Goal: Task Accomplishment & Management: Use online tool/utility

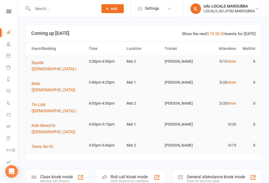
click at [40, 10] on input "text" at bounding box center [63, 8] width 64 height 7
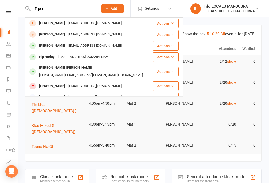
type input "Piper"
click at [88, 46] on div "[EMAIL_ADDRESS][DOMAIN_NAME]" at bounding box center [95, 46] width 57 height 8
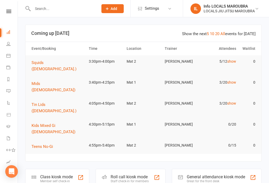
click at [177, 60] on td "[PERSON_NAME]" at bounding box center [181, 61] width 38 height 12
click at [43, 61] on span "Squids ([DEMOGRAPHIC_DATA].)" at bounding box center [54, 65] width 45 height 11
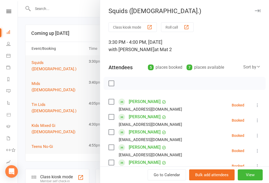
click at [109, 101] on label at bounding box center [111, 101] width 5 height 5
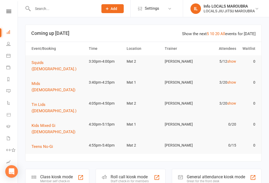
click at [47, 60] on button "Squids ([DEMOGRAPHIC_DATA].)" at bounding box center [58, 66] width 53 height 13
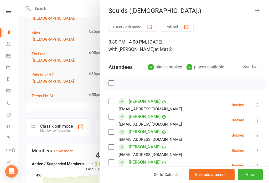
scroll to position [51, 0]
click at [9, 42] on link "People" at bounding box center [12, 45] width 12 height 12
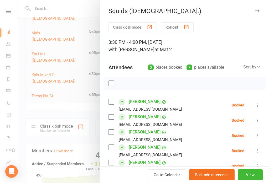
select select "100"
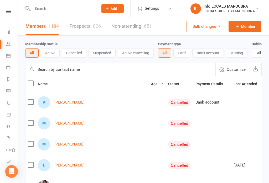
click at [49, 12] on input "text" at bounding box center [63, 8] width 64 height 7
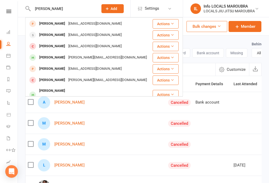
scroll to position [23, 0]
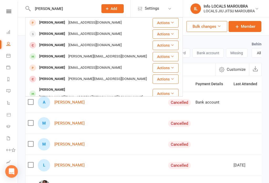
type input "[PERSON_NAME]"
click at [54, 55] on div "[PERSON_NAME]" at bounding box center [52, 57] width 29 height 8
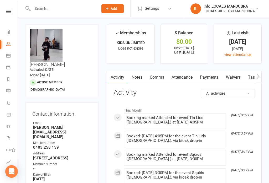
click at [39, 12] on input "text" at bounding box center [63, 8] width 64 height 7
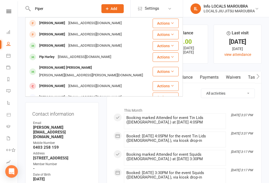
type input "Piper"
click at [90, 45] on div "[EMAIL_ADDRESS][DOMAIN_NAME]" at bounding box center [95, 46] width 57 height 8
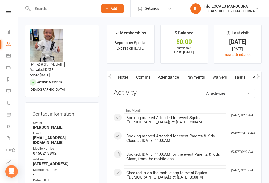
scroll to position [0, 14]
click at [173, 76] on link "Attendance" at bounding box center [167, 77] width 28 height 12
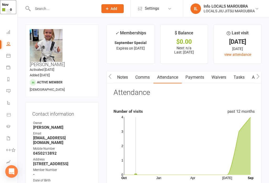
click at [243, 54] on link "view attendance" at bounding box center [237, 55] width 27 height 4
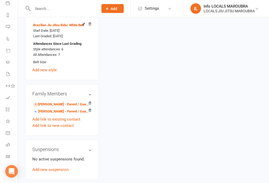
scroll to position [64, 1]
click at [11, 159] on link "Class check-in" at bounding box center [12, 158] width 12 height 12
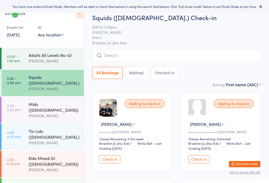
click at [181, 58] on input "search" at bounding box center [176, 56] width 169 height 12
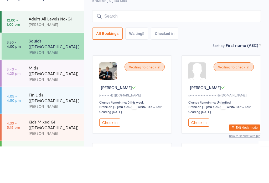
click at [33, 74] on div "Squids ([DEMOGRAPHIC_DATA].)" at bounding box center [54, 80] width 51 height 12
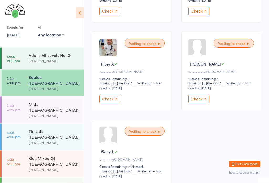
scroll to position [148, 0]
click at [110, 103] on button "Check in" at bounding box center [109, 99] width 21 height 8
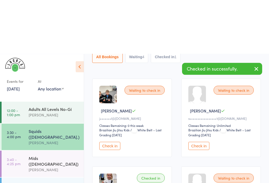
scroll to position [0, 0]
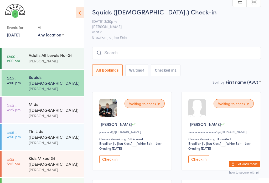
click at [159, 53] on input "search" at bounding box center [176, 53] width 169 height 12
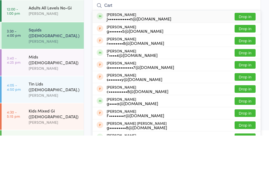
type input "Cart"
click at [248, 60] on button "Drop in" at bounding box center [245, 64] width 21 height 8
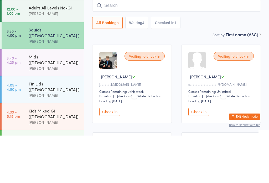
scroll to position [48, 0]
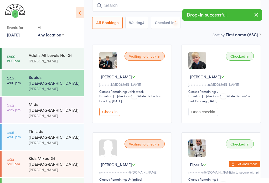
click at [65, 101] on div "Mids ([DEMOGRAPHIC_DATA])" at bounding box center [54, 107] width 51 height 12
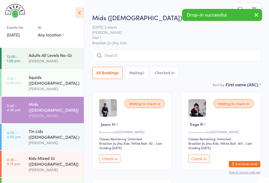
click at [145, 57] on input "search" at bounding box center [176, 56] width 169 height 12
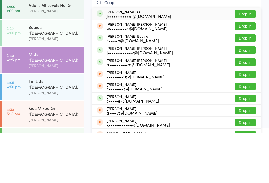
type input "Coop"
click at [248, 60] on button "Drop in" at bounding box center [245, 64] width 21 height 8
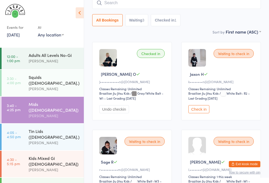
click at [64, 167] on div "[PERSON_NAME]" at bounding box center [54, 170] width 51 height 6
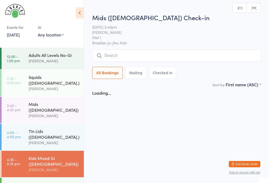
click at [151, 55] on input "search" at bounding box center [176, 56] width 169 height 12
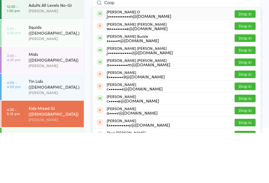
type input "Coop"
click at [249, 60] on button "Drop in" at bounding box center [245, 64] width 21 height 8
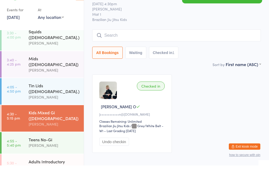
scroll to position [32, 0]
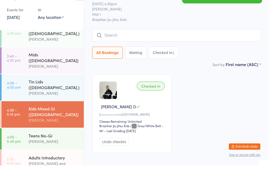
click at [58, 81] on div "[PERSON_NAME]" at bounding box center [54, 84] width 51 height 6
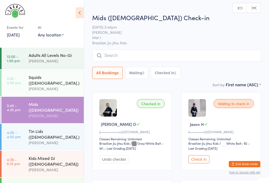
click at [60, 86] on div "[PERSON_NAME]" at bounding box center [54, 89] width 51 height 6
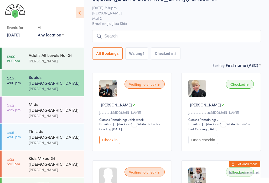
scroll to position [19, 0]
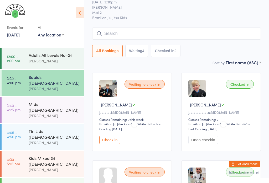
click at [115, 144] on button "Check in" at bounding box center [109, 140] width 21 height 8
click at [28, 151] on link "4:30 - 5:15 pm Kids Mixed Gi (5 - 12 y.o) Daniel Moeller" at bounding box center [43, 164] width 82 height 27
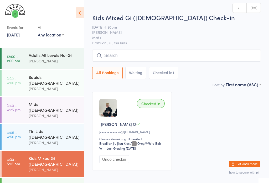
click at [24, 85] on link "3:30 - 4:00 pm Squids (3-5 y.o.) Veselin Celic" at bounding box center [43, 83] width 82 height 27
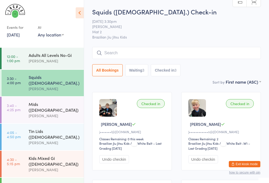
click at [118, 56] on input "search" at bounding box center [176, 53] width 169 height 12
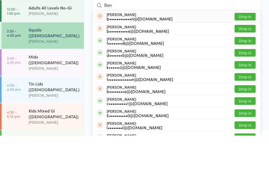
type input "Ben"
click at [246, 97] on button "Drop in" at bounding box center [245, 101] width 21 height 8
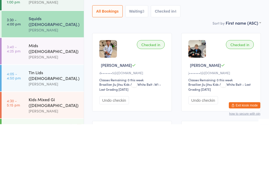
click at [219, 64] on div "All Bookings Waiting 3 Checked in 4" at bounding box center [176, 70] width 169 height 12
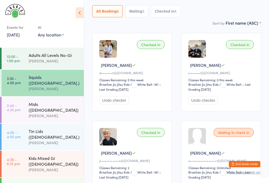
click at [18, 131] on time "4:05 - 4:50 pm" at bounding box center [14, 135] width 14 height 8
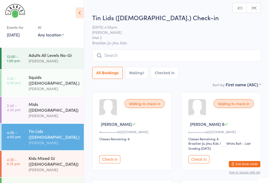
click at [128, 54] on input "search" at bounding box center [176, 56] width 169 height 12
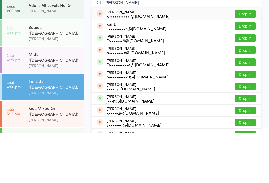
type input "Kai"
click at [247, 85] on button "Drop in" at bounding box center [245, 89] width 21 height 8
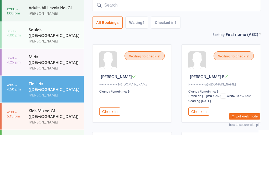
click at [213, 64] on div "All Bookings Waiting 4 Checked in 1" at bounding box center [176, 70] width 169 height 12
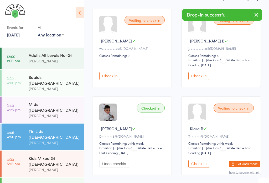
scroll to position [83, 0]
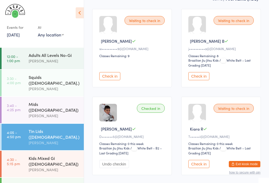
click at [48, 78] on div "Squids ([DEMOGRAPHIC_DATA].)" at bounding box center [54, 80] width 51 height 12
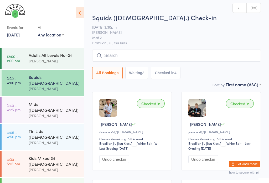
click at [40, 140] on div "[PERSON_NAME]" at bounding box center [54, 143] width 51 height 6
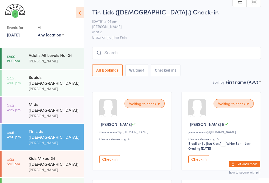
click at [31, 80] on div "Squids ([DEMOGRAPHIC_DATA].)" at bounding box center [54, 80] width 51 height 12
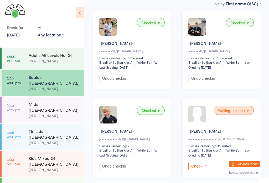
scroll to position [98, 0]
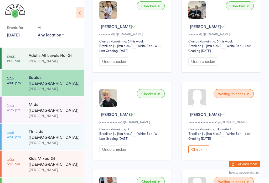
click at [197, 154] on button "Check in" at bounding box center [198, 150] width 21 height 8
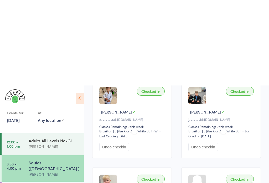
scroll to position [0, 0]
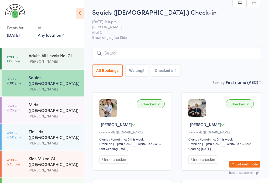
click at [129, 50] on input "search" at bounding box center [176, 53] width 169 height 12
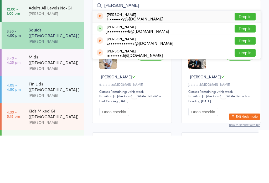
type input "Molly"
click at [238, 73] on button "Drop in" at bounding box center [245, 77] width 21 height 8
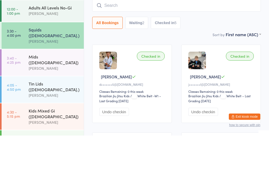
scroll to position [48, 0]
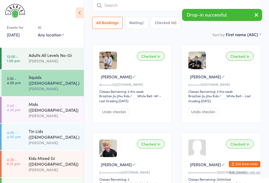
click at [118, 7] on input "search" at bounding box center [176, 5] width 169 height 12
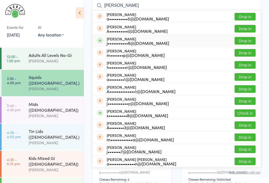
type input "Anna"
click at [240, 40] on button "Drop in" at bounding box center [245, 41] width 21 height 8
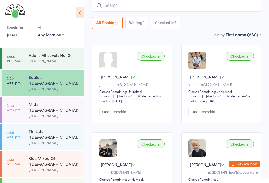
click at [113, 12] on input "search" at bounding box center [176, 5] width 169 height 12
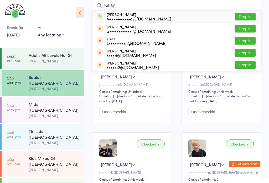
type input "Kalay"
click at [238, 18] on button "Drop in" at bounding box center [245, 17] width 21 height 8
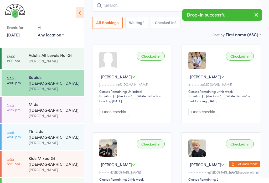
click at [41, 140] on div "[PERSON_NAME]" at bounding box center [54, 143] width 51 height 6
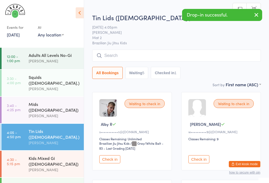
click at [112, 54] on input "search" at bounding box center [176, 56] width 169 height 12
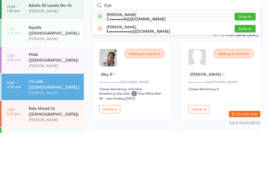
type input "Kye"
click at [247, 63] on button "Drop in" at bounding box center [245, 67] width 21 height 8
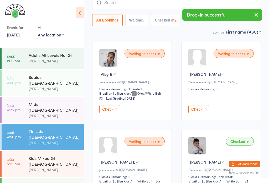
click at [31, 80] on div "Squids ([DEMOGRAPHIC_DATA].)" at bounding box center [54, 80] width 51 height 12
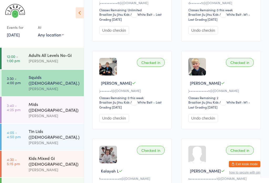
scroll to position [127, 0]
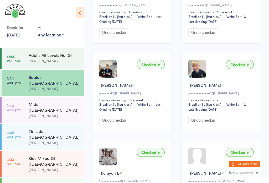
click at [29, 102] on div "Mids ([DEMOGRAPHIC_DATA])" at bounding box center [54, 107] width 51 height 12
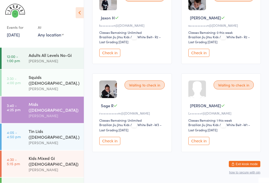
scroll to position [199, 0]
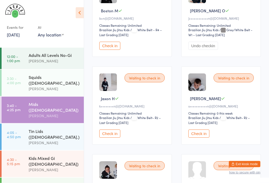
click at [152, 122] on span "/ White Belt- R2 – Last Grading Sep 4, 2025" at bounding box center [129, 120] width 61 height 9
click at [117, 138] on button "Check in" at bounding box center [109, 134] width 21 height 8
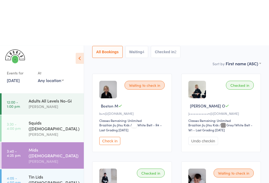
scroll to position [0, 0]
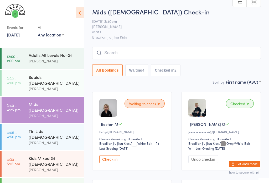
click at [215, 54] on input "search" at bounding box center [176, 53] width 169 height 12
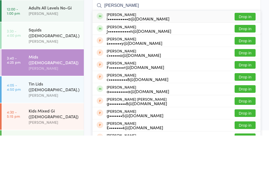
type input "Cary"
click at [249, 60] on button "Drop in" at bounding box center [245, 64] width 21 height 8
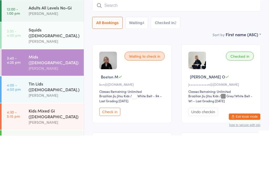
scroll to position [48, 0]
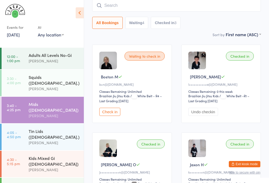
click at [61, 140] on div "[PERSON_NAME]" at bounding box center [54, 143] width 51 height 6
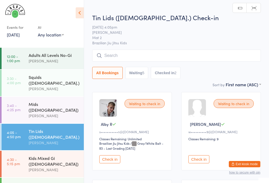
click at [183, 60] on input "search" at bounding box center [176, 56] width 169 height 12
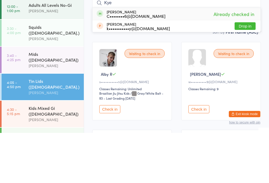
type input "Kye"
click at [255, 92] on div "Waiting to check in Charlie R w••••••••••9@gmail.com Classes Remaining: 9 Check…" at bounding box center [221, 131] width 80 height 79
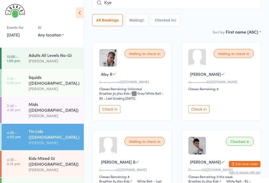
click at [30, 102] on div "Mids ([DEMOGRAPHIC_DATA])" at bounding box center [54, 107] width 51 height 12
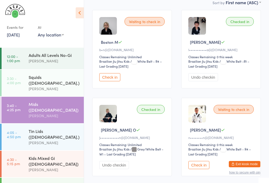
scroll to position [89, 0]
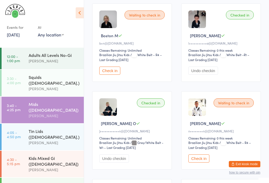
click at [197, 163] on button "Check in" at bounding box center [198, 159] width 21 height 8
click at [64, 88] on div "Squids (3-5 y.o.) Veselin Celic" at bounding box center [56, 83] width 55 height 27
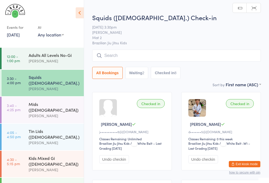
click at [50, 102] on div "Mids ([DEMOGRAPHIC_DATA])" at bounding box center [54, 107] width 51 height 12
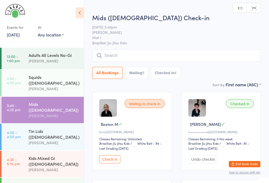
click at [141, 76] on button "Waiting 5" at bounding box center [136, 73] width 23 height 12
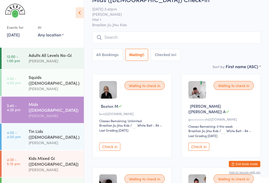
scroll to position [18, 0]
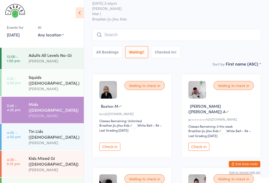
click at [203, 146] on button "Check in" at bounding box center [198, 147] width 21 height 8
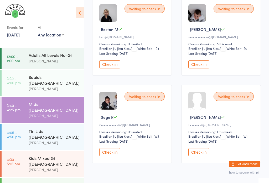
scroll to position [96, 0]
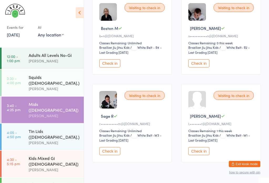
click at [112, 68] on button "Check in" at bounding box center [109, 64] width 21 height 8
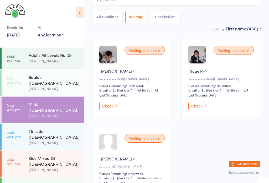
scroll to position [55, 0]
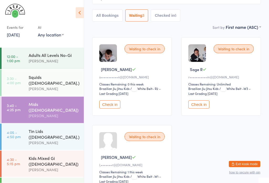
click at [54, 156] on div "Kids Mixed Gi ([DEMOGRAPHIC_DATA])" at bounding box center [54, 162] width 51 height 12
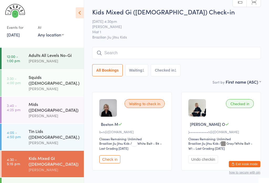
click at [114, 163] on button "Check in" at bounding box center [109, 160] width 21 height 8
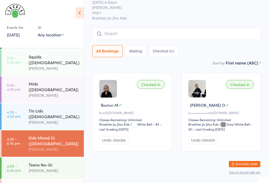
scroll to position [20, 0]
click at [42, 93] on div "[PERSON_NAME]" at bounding box center [54, 96] width 51 height 6
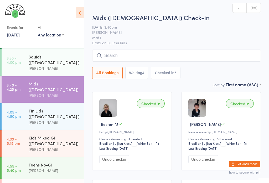
click at [155, 57] on input "search" at bounding box center [176, 56] width 169 height 12
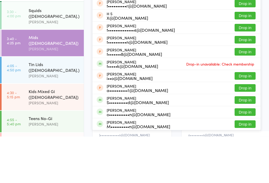
scroll to position [37, 0]
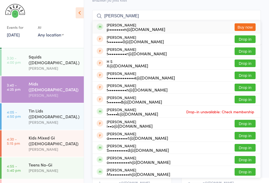
type input "Tom h"
click at [251, 26] on button "Buy now" at bounding box center [245, 27] width 21 height 8
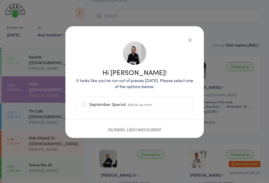
click at [188, 39] on icon "button" at bounding box center [190, 40] width 6 height 6
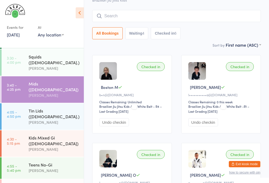
click at [137, 15] on input "search" at bounding box center [176, 16] width 169 height 12
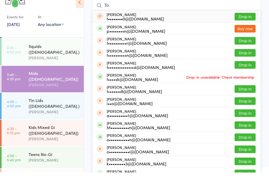
type input "T"
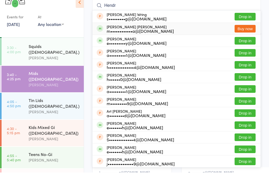
type input "Hendr"
click at [110, 35] on div "Hendrix Farrugia m••••••••••••a@gmail.com" at bounding box center [140, 39] width 67 height 8
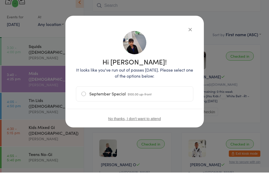
scroll to position [48, 0]
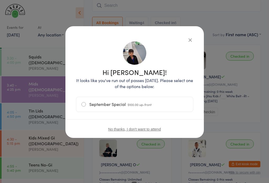
click at [187, 40] on button "button" at bounding box center [190, 40] width 6 height 6
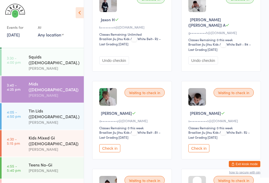
scroll to position [281, 0]
click at [114, 153] on button "Check in" at bounding box center [109, 149] width 21 height 8
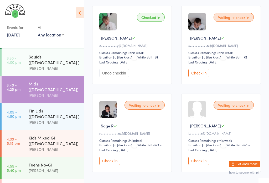
scroll to position [444, 0]
click at [204, 75] on button "Check in" at bounding box center [198, 73] width 21 height 8
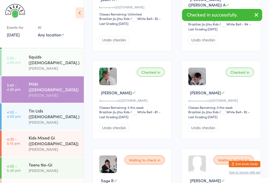
scroll to position [389, 0]
click at [80, 109] on div "Tin Lids (8-12 y.o.) Veselin Celic" at bounding box center [56, 117] width 55 height 27
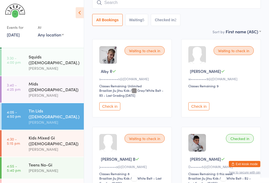
click at [114, 111] on button "Check in" at bounding box center [109, 107] width 21 height 8
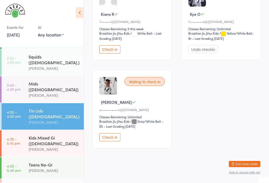
scroll to position [289, 0]
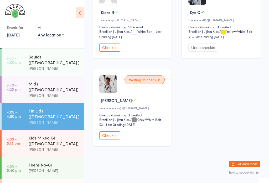
click at [54, 65] on div "[PERSON_NAME]" at bounding box center [54, 68] width 51 height 6
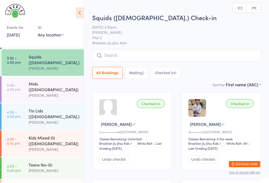
click at [55, 93] on div "[PERSON_NAME]" at bounding box center [54, 96] width 51 height 6
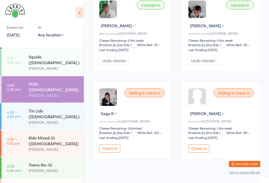
scroll to position [469, 0]
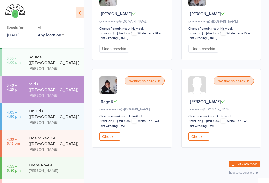
click at [54, 65] on div "[PERSON_NAME]" at bounding box center [54, 68] width 51 height 6
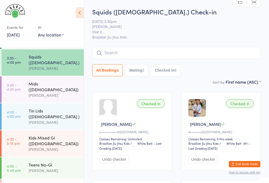
click at [140, 54] on input "search" at bounding box center [176, 53] width 169 height 12
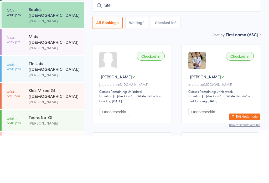
type input "Stell"
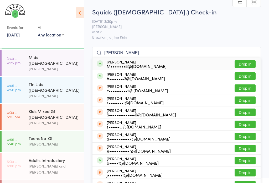
scroll to position [48, 0]
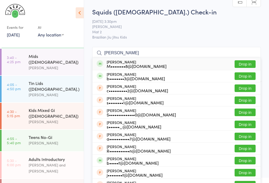
click at [43, 65] on div "[PERSON_NAME]" at bounding box center [54, 68] width 51 height 6
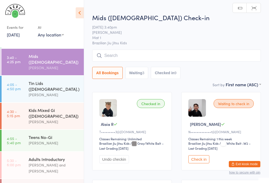
click at [137, 54] on input "search" at bounding box center [176, 56] width 169 height 12
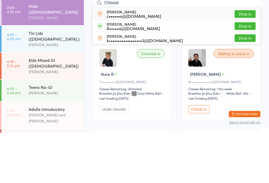
type input "Chloedi"
click at [129, 76] on div "R•••••a@dvpg.com.au" at bounding box center [133, 78] width 53 height 4
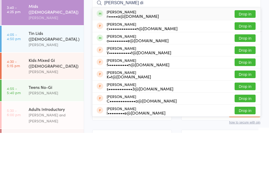
type input "louie di"
click at [146, 60] on div "Louie Di Veroli r•••••a@dvpg.com.au" at bounding box center [133, 64] width 52 height 8
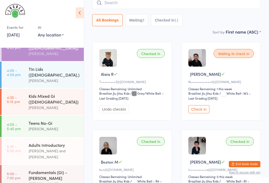
scroll to position [63, 0]
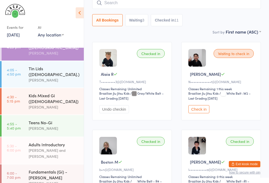
click at [64, 104] on div "[PERSON_NAME]" at bounding box center [54, 107] width 51 height 6
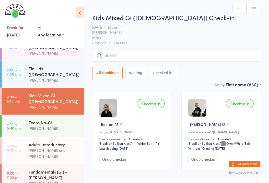
click at [160, 58] on input "search" at bounding box center [176, 56] width 169 height 12
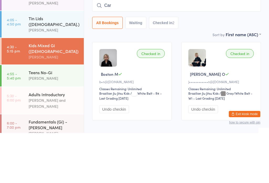
type input "Cart"
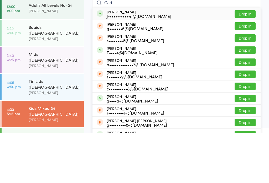
click at [66, 74] on div "Squids ([DEMOGRAPHIC_DATA].)" at bounding box center [54, 80] width 51 height 12
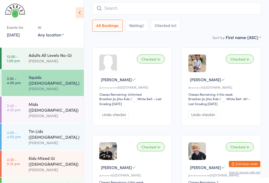
scroll to position [46, 0]
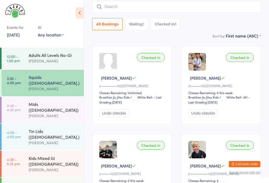
click at [54, 102] on div "Mids ([DEMOGRAPHIC_DATA])" at bounding box center [54, 107] width 51 height 12
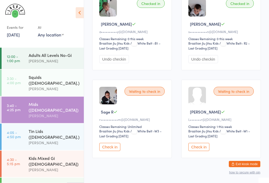
scroll to position [559, 0]
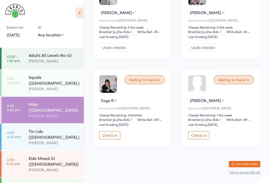
click at [28, 129] on link "4:05 - 4:50 pm Tin Lids (8-12 y.o.) Veselin Celic" at bounding box center [43, 137] width 82 height 27
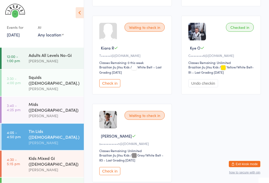
click at [112, 88] on button "Check in" at bounding box center [109, 84] width 21 height 8
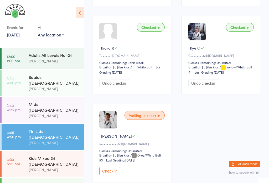
click at [57, 113] on div "[PERSON_NAME]" at bounding box center [54, 116] width 51 height 6
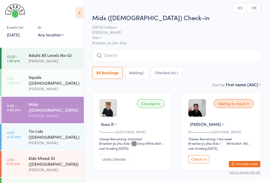
click at [160, 58] on input "search" at bounding box center [176, 56] width 169 height 12
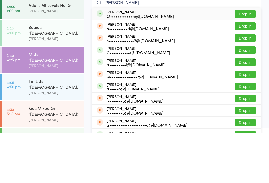
type input "Alexander"
click at [174, 95] on div "Alexander Birch C•••••••••••r@gmail.com Drop in" at bounding box center [177, 101] width 168 height 12
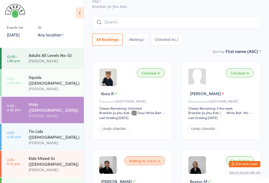
scroll to position [29, 0]
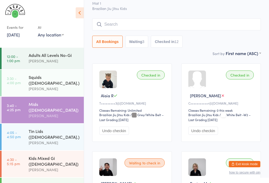
click at [168, 25] on input "search" at bounding box center [176, 24] width 169 height 12
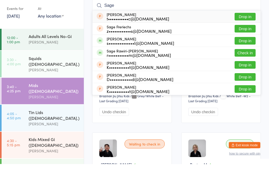
type input "Sage"
click at [251, 68] on button "Check in" at bounding box center [245, 72] width 21 height 8
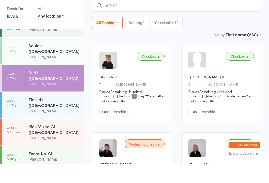
scroll to position [9, 0]
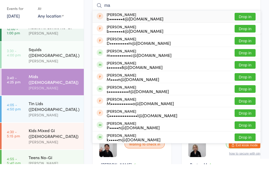
type input "m"
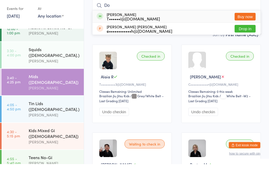
type input "D"
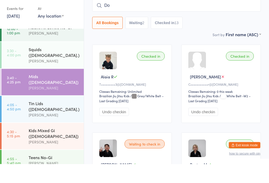
type input "D"
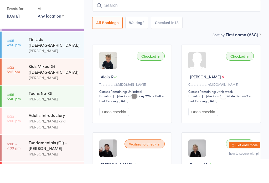
scroll to position [73, 0]
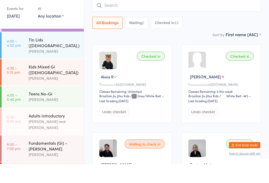
click at [46, 67] on div "[PERSON_NAME]" at bounding box center [54, 70] width 51 height 6
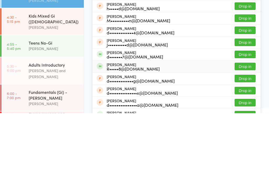
type input "Daniel"
click at [179, 131] on div "Daniel O'Riordan R•••••8@gmail.com Drop in" at bounding box center [177, 137] width 168 height 12
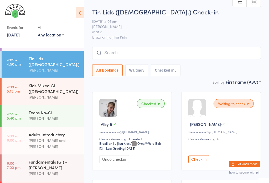
click at [142, 53] on input "search" at bounding box center [176, 53] width 169 height 12
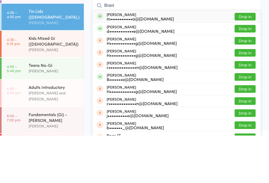
type input "Braxt"
click at [248, 60] on button "Drop in" at bounding box center [245, 64] width 21 height 8
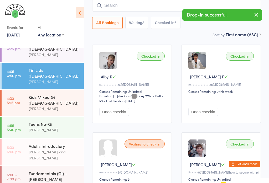
scroll to position [62, 0]
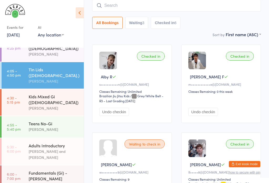
click at [51, 94] on div "Kids Mixed Gi ([DEMOGRAPHIC_DATA])" at bounding box center [54, 100] width 51 height 12
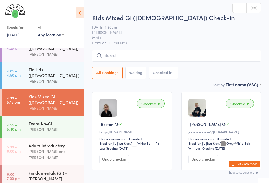
click at [179, 56] on input "search" at bounding box center [176, 56] width 169 height 12
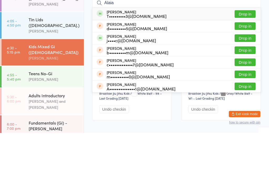
type input "Alaia"
click at [245, 60] on button "Drop in" at bounding box center [245, 64] width 21 height 8
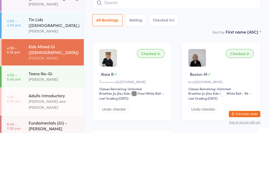
click at [17, 69] on time "4:05 - 4:50 pm" at bounding box center [14, 73] width 14 height 8
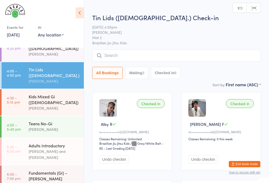
click at [228, 62] on input "search" at bounding box center [176, 56] width 169 height 12
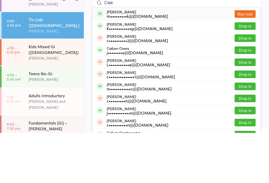
type input "Cale"
click at [247, 73] on button "Drop in" at bounding box center [245, 77] width 21 height 8
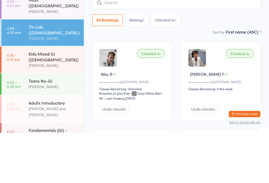
scroll to position [55, 0]
click at [29, 101] on div "Kids Mixed Gi ([DEMOGRAPHIC_DATA])" at bounding box center [54, 107] width 51 height 12
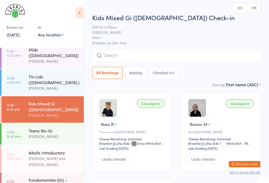
click at [61, 85] on div "[PERSON_NAME]" at bounding box center [54, 88] width 51 height 6
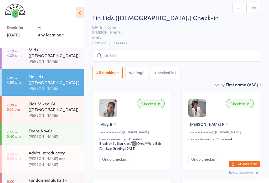
click at [191, 56] on input "search" at bounding box center [176, 56] width 169 height 12
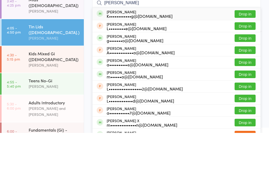
type input "Lucas"
click at [153, 58] on div "Lucas Pang K••••••••••••g@yahoo.com.au Drop in" at bounding box center [177, 64] width 168 height 12
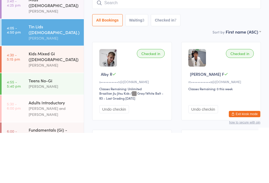
click at [158, 64] on button "Checked in 7" at bounding box center [166, 70] width 30 height 12
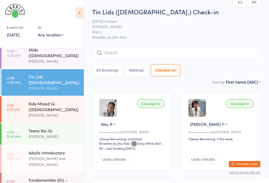
click at [134, 54] on input "search" at bounding box center [176, 53] width 169 height 12
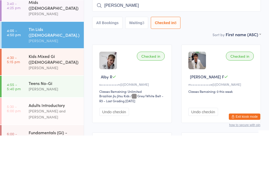
type input "Ricky"
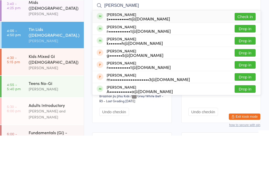
click at [244, 60] on button "Check in" at bounding box center [245, 64] width 21 height 8
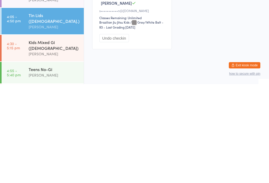
scroll to position [13, 0]
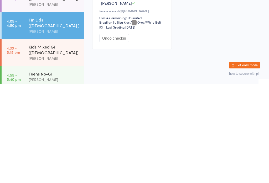
click at [49, 143] on div "Kids Mixed Gi ([DEMOGRAPHIC_DATA])" at bounding box center [54, 149] width 51 height 12
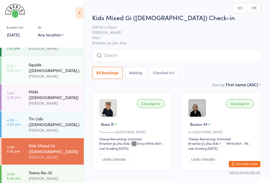
click at [132, 53] on input "search" at bounding box center [176, 56] width 169 height 12
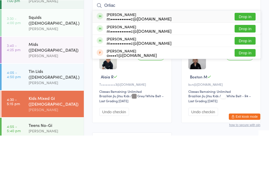
type input "Orliac"
click at [249, 60] on button "Drop in" at bounding box center [245, 64] width 21 height 8
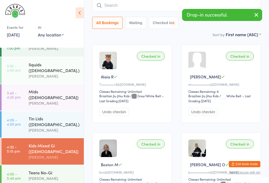
click at [144, 8] on input "search" at bounding box center [176, 5] width 169 height 12
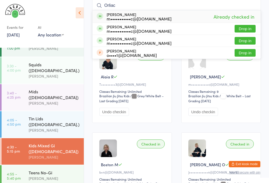
type input "Orliac"
click at [248, 42] on button "Drop in" at bounding box center [245, 41] width 21 height 8
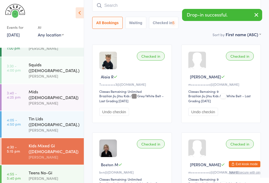
click at [19, 38] on link "11 Sep, 2025" at bounding box center [13, 35] width 13 height 6
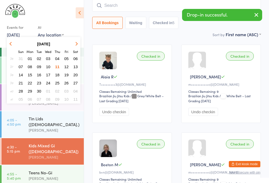
click at [39, 66] on span "09" at bounding box center [39, 67] width 4 height 4
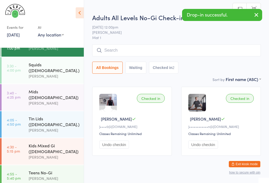
click at [49, 143] on div "Kids Mixed Gi ([DEMOGRAPHIC_DATA])" at bounding box center [54, 149] width 51 height 12
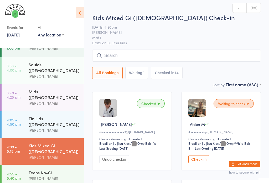
click at [137, 47] on div "Kids Mixed Gi (5 - 12 y.o) Check-in 9 Sep 4:30pm Daniel Moeller Mat 1 Brazilian…" at bounding box center [176, 47] width 169 height 69
click at [144, 53] on input "search" at bounding box center [176, 56] width 169 height 12
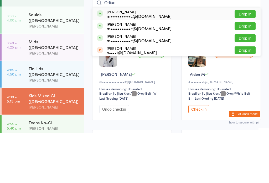
type input "Orliac"
click at [247, 60] on button "Drop in" at bounding box center [245, 64] width 21 height 8
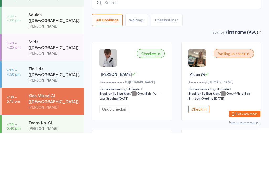
scroll to position [50, 0]
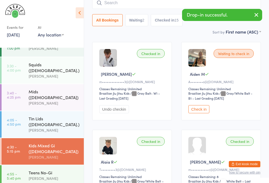
click at [148, 5] on input "search" at bounding box center [176, 3] width 169 height 12
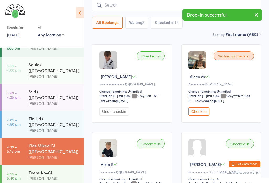
scroll to position [48, 0]
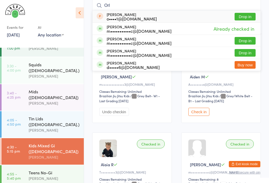
type input "Orl"
click at [248, 51] on button "Drop in" at bounding box center [245, 53] width 21 height 8
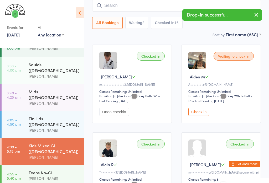
click at [17, 35] on link "9 Sep, 2025" at bounding box center [13, 35] width 13 height 6
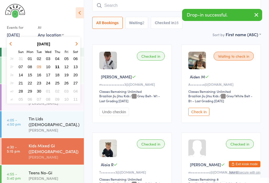
click at [58, 59] on span "04" at bounding box center [57, 59] width 4 height 4
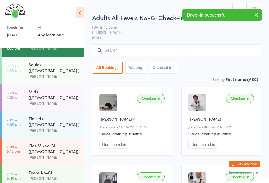
click at [136, 49] on input "search" at bounding box center [176, 50] width 169 height 12
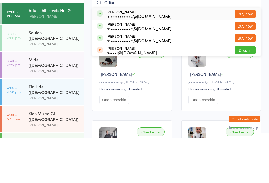
scroll to position [45, 0]
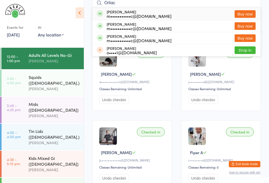
type input "Orliac"
click at [16, 36] on link "4 Sep, 2025" at bounding box center [13, 35] width 13 height 6
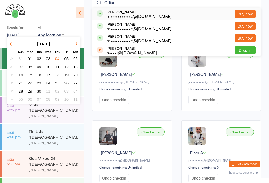
click at [60, 65] on button "11" at bounding box center [57, 66] width 8 height 7
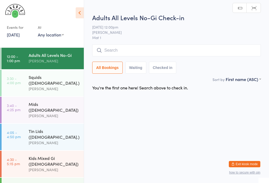
click at [54, 151] on div "Kids Mixed Gi (5 - 12 y.o) Daniel Moeller" at bounding box center [56, 164] width 55 height 27
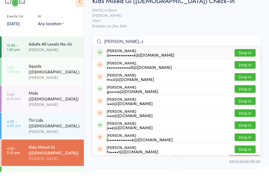
type input "Barney,,v"
click at [246, 60] on button "Drop in" at bounding box center [245, 64] width 21 height 8
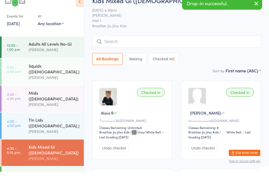
scroll to position [11, 0]
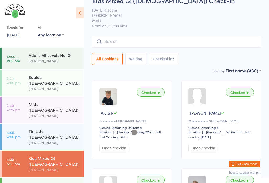
click at [200, 38] on input "search" at bounding box center [176, 42] width 169 height 12
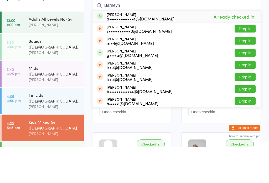
type input "Barneyh"
click at [191, 47] on div "Barney ORahilly a•••••••••••••4@gmail.com Already checked in" at bounding box center [177, 53] width 168 height 12
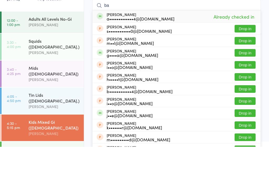
type input "b"
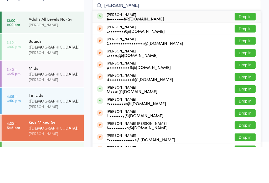
type input "conor grant"
click at [244, 49] on button "Drop in" at bounding box center [245, 53] width 21 height 8
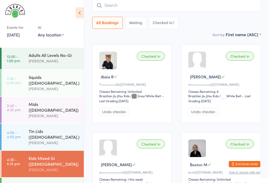
click at [31, 140] on div "[PERSON_NAME]" at bounding box center [54, 143] width 51 height 6
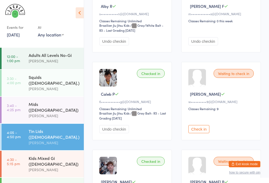
scroll to position [111, 0]
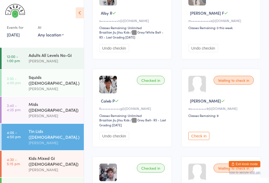
click at [233, 81] on div "Waiting to check in" at bounding box center [234, 80] width 40 height 9
click at [234, 85] on div "Waiting to check in" at bounding box center [234, 80] width 40 height 9
click at [197, 140] on button "Check in" at bounding box center [198, 136] width 21 height 8
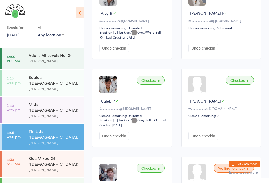
click at [75, 151] on div "Kids Mixed Gi (5 - 12 y.o) Daniel Moeller" at bounding box center [56, 164] width 55 height 27
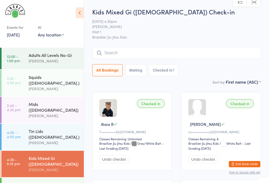
click at [191, 50] on input "search" at bounding box center [176, 53] width 169 height 12
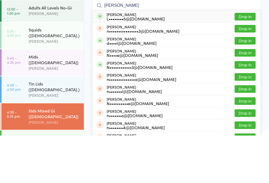
type input "Natan"
click at [179, 58] on div "Natan Stitz L••••••••5@gmail.com Drop in" at bounding box center [177, 64] width 168 height 12
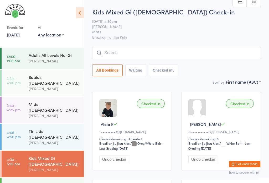
click at [217, 42] on div "Kids Mixed Gi (5 - 12 y.o) Check-in 11 Sep 4:30pm Daniel Moeller Mat 1 Brazilia…" at bounding box center [176, 43] width 169 height 72
click at [213, 52] on input "search" at bounding box center [176, 53] width 169 height 12
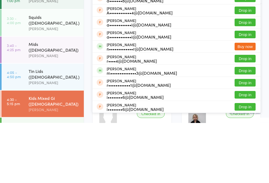
scroll to position [18, 0]
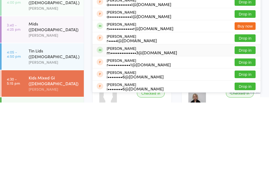
type input "Adam"
click at [177, 125] on div "Adam El Yassine m••••••••••••••3@gmail.com Drop in" at bounding box center [177, 131] width 168 height 12
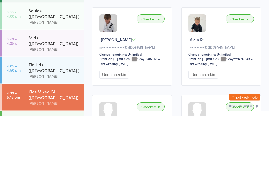
click at [153, 81] on div "Checked in" at bounding box center [151, 85] width 28 height 9
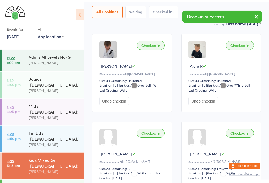
scroll to position [0, 0]
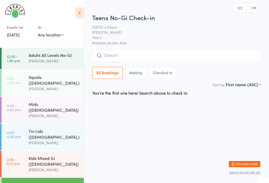
click at [108, 54] on input "search" at bounding box center [176, 56] width 169 height 12
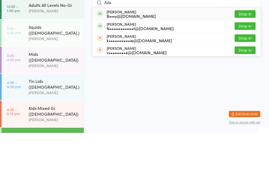
type input "Aila"
click at [246, 60] on button "Drop in" at bounding box center [245, 64] width 21 height 8
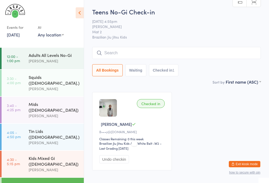
click at [110, 48] on input "search" at bounding box center [176, 53] width 169 height 12
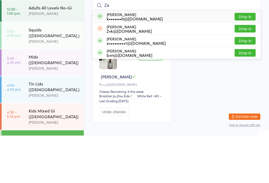
type input "Za"
click at [244, 97] on button "Drop in" at bounding box center [245, 101] width 21 height 8
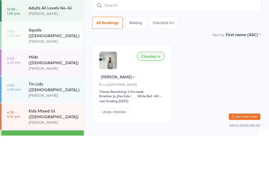
scroll to position [27, 0]
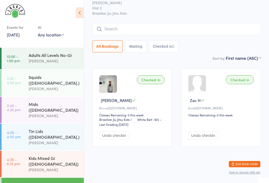
click at [164, 29] on input "search" at bounding box center [176, 29] width 169 height 12
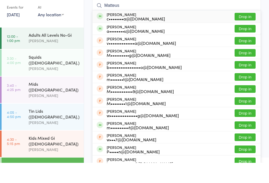
type input "Matteus"
click at [249, 33] on button "Drop in" at bounding box center [245, 37] width 21 height 8
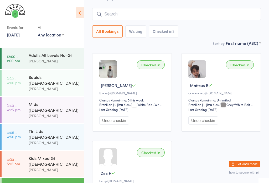
scroll to position [38, 0]
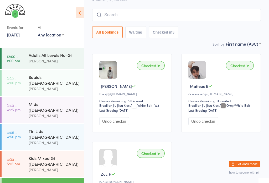
click at [201, 6] on div "Teens No-Gi Check-in 11 Sep 4:55pm Veselin Celic Mat 2 Brazilian Jiu Jitsu Kids…" at bounding box center [176, 5] width 169 height 72
click at [211, 12] on input "search" at bounding box center [176, 15] width 169 height 12
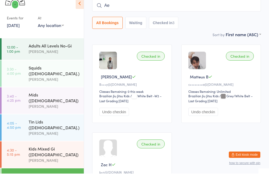
type input "A"
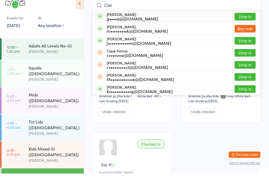
type input "Cae"
click at [249, 22] on button "Drop in" at bounding box center [245, 26] width 21 height 8
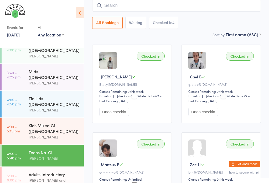
scroll to position [33, 0]
click at [153, 4] on input "search" at bounding box center [176, 5] width 169 height 12
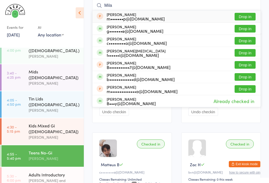
type input "Mila"
click at [250, 28] on button "Drop in" at bounding box center [245, 29] width 21 height 8
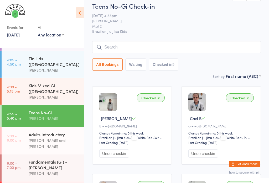
scroll to position [0, 0]
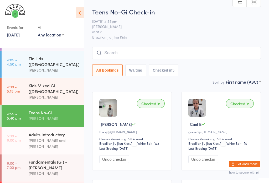
click at [157, 50] on input "search" at bounding box center [176, 53] width 169 height 12
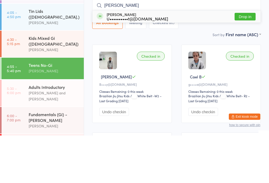
type input "Weber"
click at [246, 58] on div "Niklas Weber U••••••••••t@gmail.com Drop in" at bounding box center [177, 64] width 168 height 12
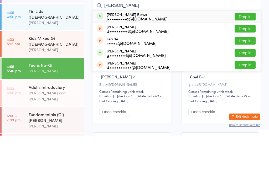
type input "deon"
click at [252, 60] on button "Drop in" at bounding box center [245, 64] width 21 height 8
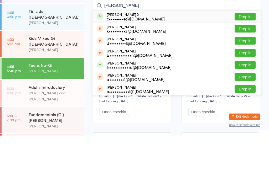
type input "tara"
click at [242, 60] on button "Drop in" at bounding box center [245, 64] width 21 height 8
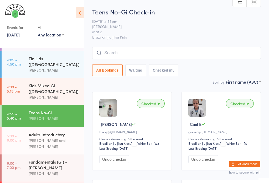
click at [123, 49] on input "search" at bounding box center [176, 53] width 169 height 12
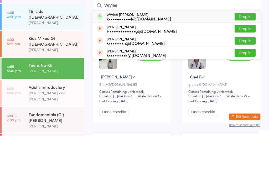
type input "Wrylee"
click at [244, 60] on button "Drop in" at bounding box center [245, 64] width 21 height 8
